Goal: Find specific page/section: Find specific page/section

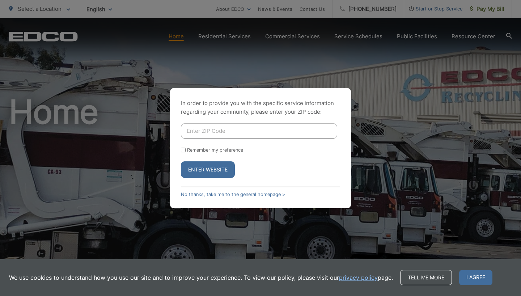
click at [214, 131] on input "Enter ZIP Code" at bounding box center [259, 131] width 156 height 15
click at [208, 170] on button "Enter Website" at bounding box center [208, 170] width 54 height 17
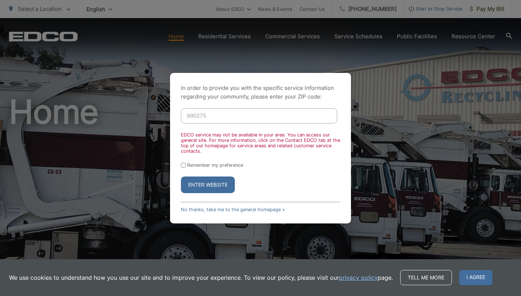
click at [215, 116] on input "990275" at bounding box center [259, 115] width 156 height 15
type input "90275"
click at [208, 185] on button "Enter Website" at bounding box center [208, 185] width 54 height 17
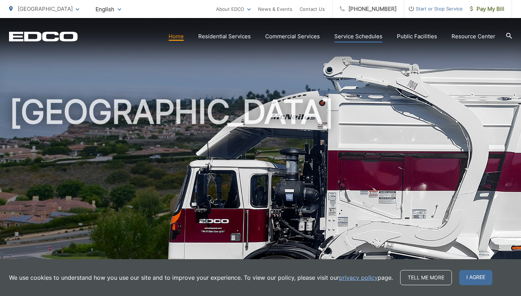
click at [366, 37] on link "Service Schedules" at bounding box center [358, 36] width 48 height 9
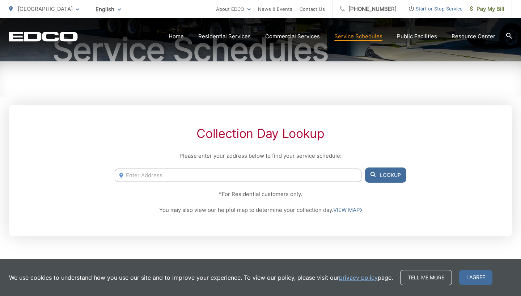
scroll to position [83, 0]
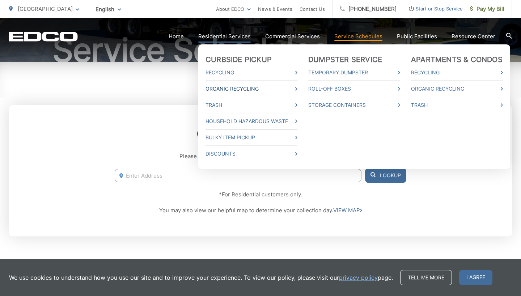
click at [225, 87] on link "Organic Recycling" at bounding box center [251, 89] width 92 height 9
